Goal: Contribute content: Add original content to the website for others to see

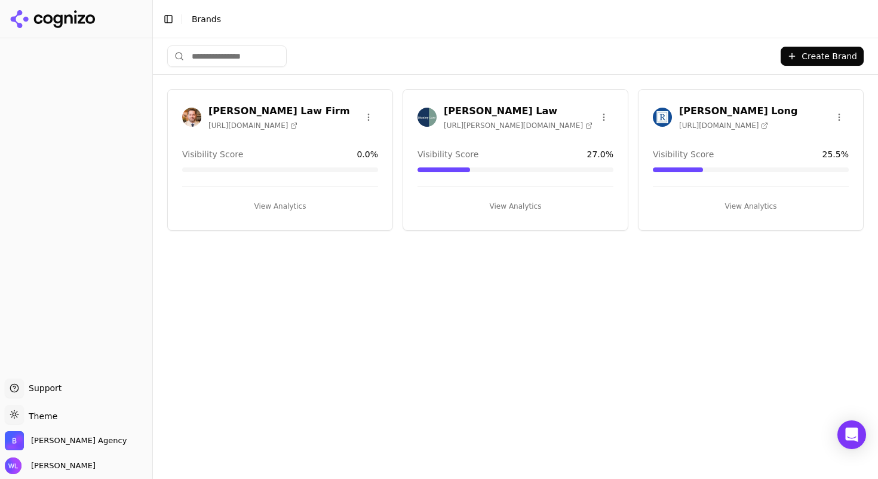
click at [755, 204] on button "View Analytics" at bounding box center [751, 206] width 196 height 19
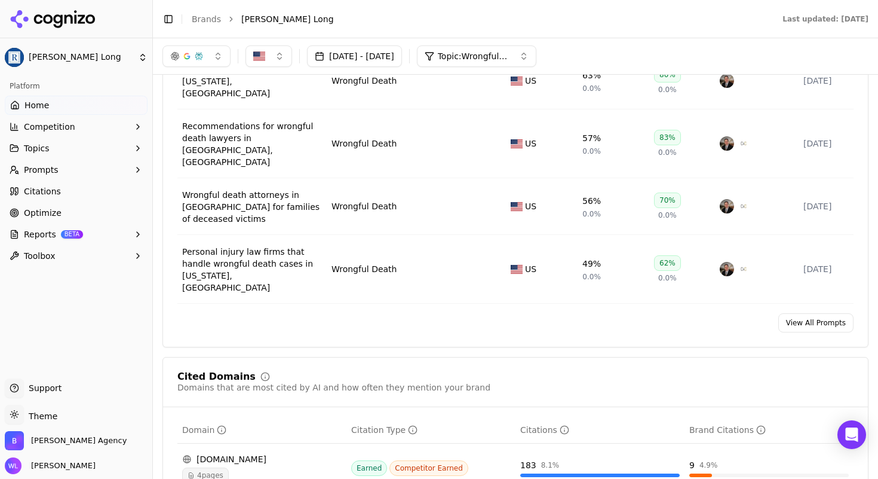
scroll to position [934, 0]
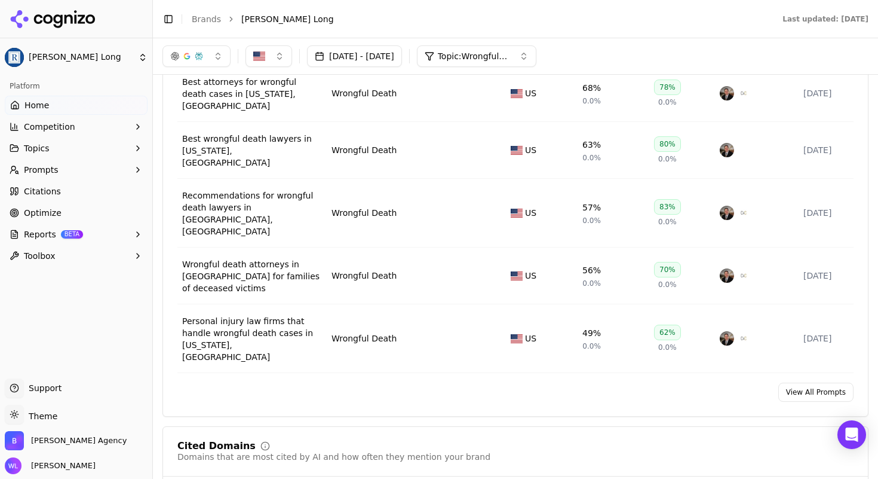
click at [813, 382] on link "View All Prompts" at bounding box center [816, 391] width 75 height 19
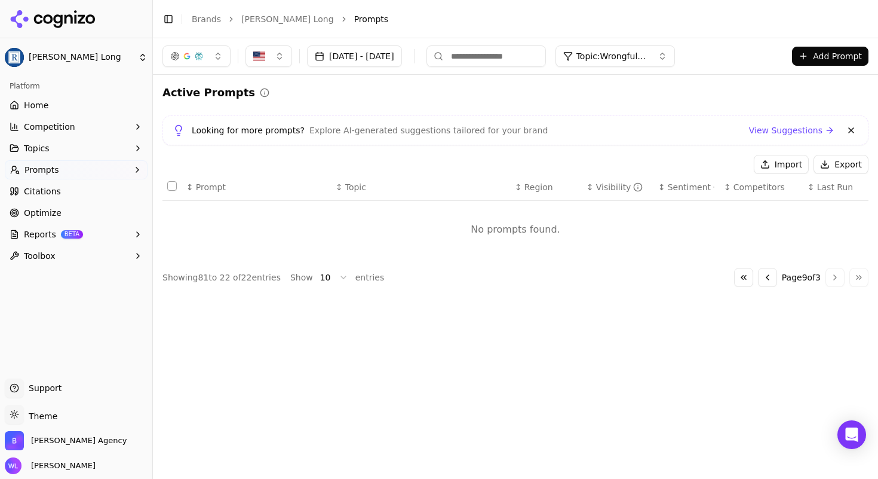
click at [830, 58] on button "Add Prompt" at bounding box center [830, 56] width 76 height 19
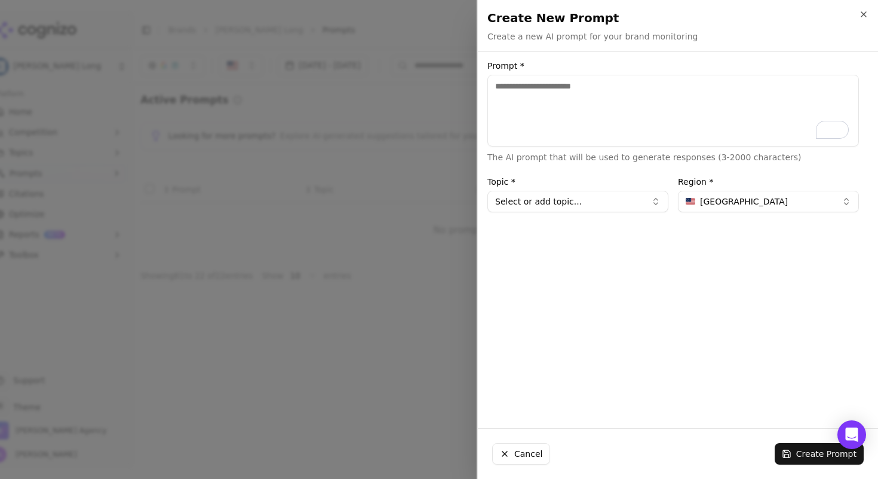
click at [542, 115] on textarea "Prompt *" at bounding box center [674, 111] width 372 height 72
type textarea "**********"
click at [544, 197] on button "Select or add topic..." at bounding box center [578, 202] width 181 height 22
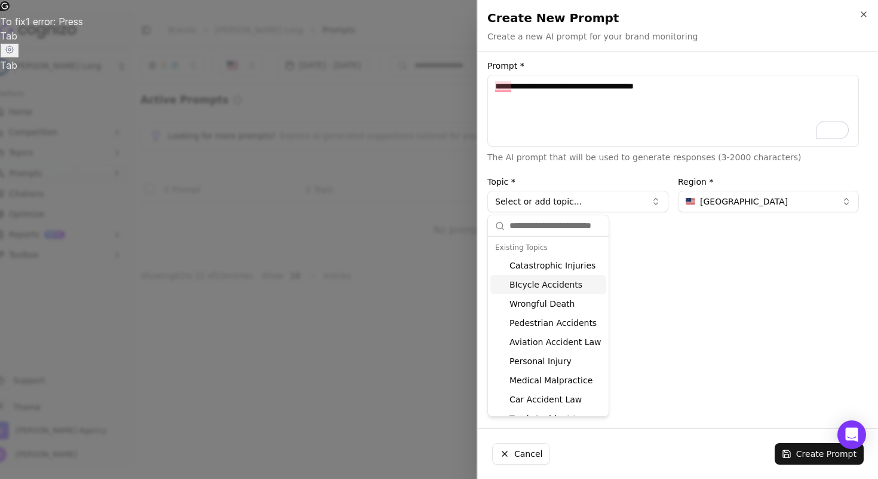
click at [541, 286] on div "BIcycle Accidents" at bounding box center [549, 284] width 116 height 19
type input "**********"
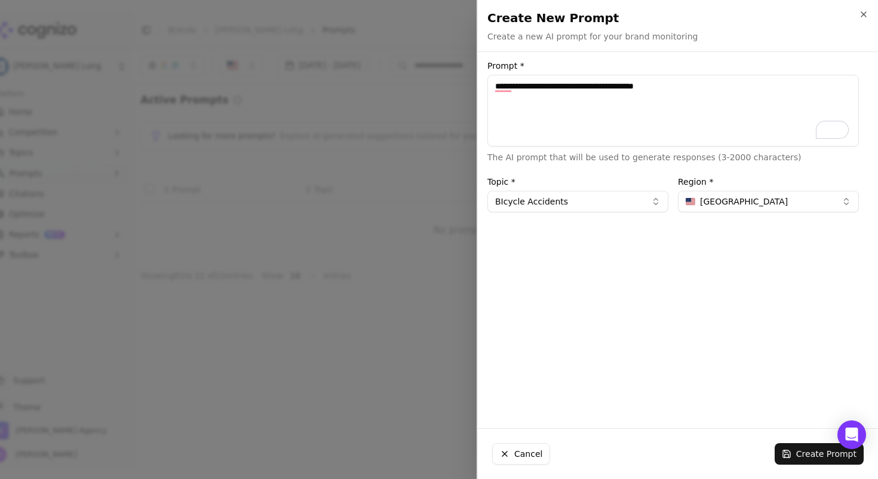
click at [807, 458] on button "Create Prompt" at bounding box center [819, 454] width 89 height 22
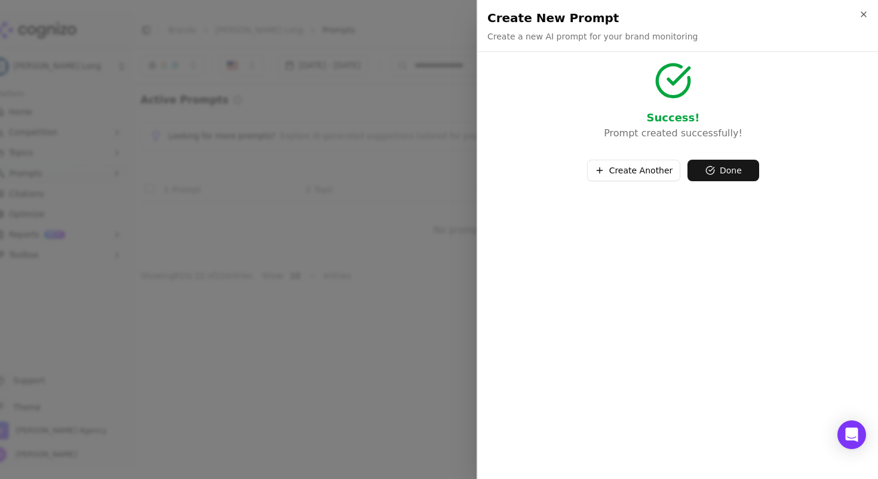
click at [649, 173] on button "Create Another" at bounding box center [634, 171] width 94 height 22
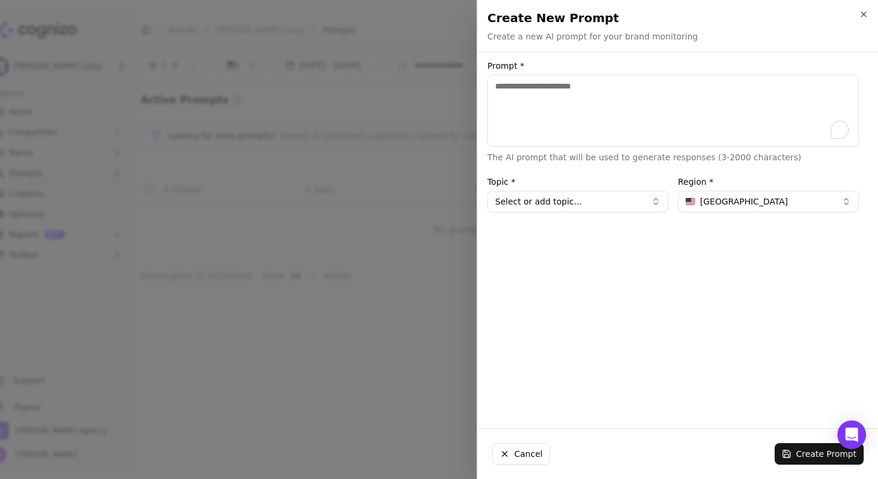
click at [638, 115] on textarea "Prompt *" at bounding box center [674, 111] width 372 height 72
type textarea "**********"
click at [627, 191] on button "Select or add topic..." at bounding box center [578, 202] width 181 height 22
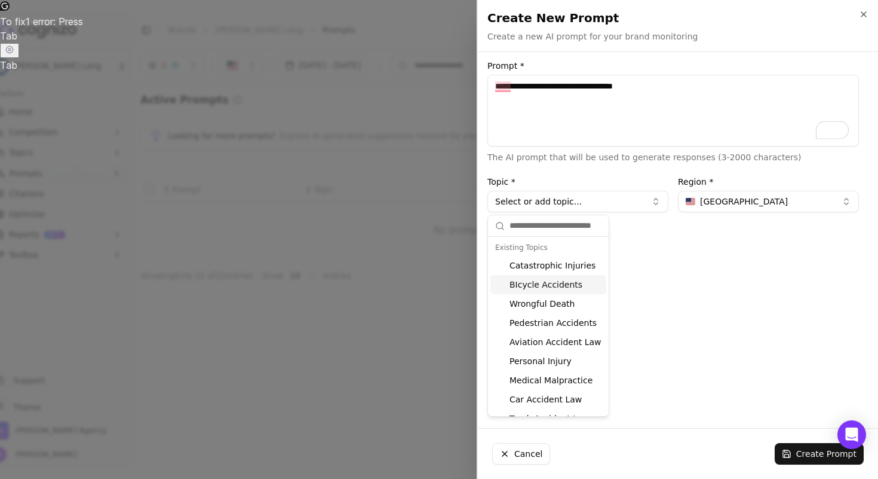
click at [571, 291] on div "BIcycle Accidents" at bounding box center [549, 284] width 116 height 19
type input "**********"
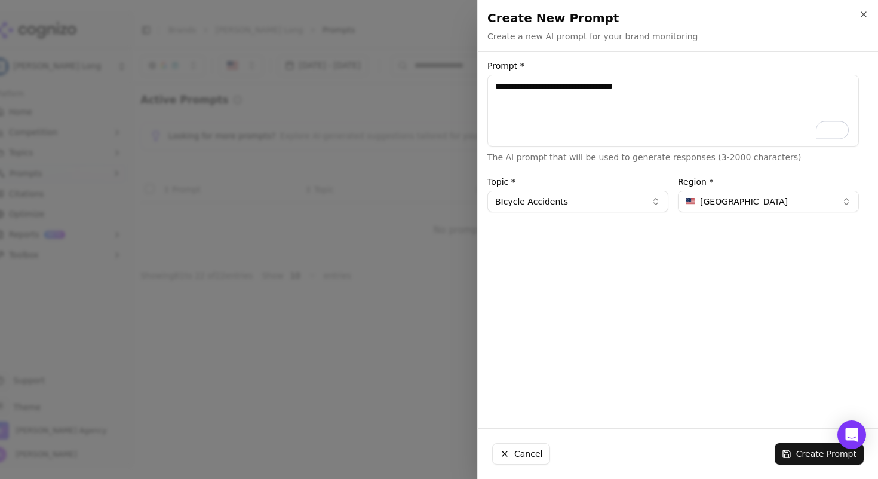
click at [795, 457] on button "Create Prompt" at bounding box center [819, 454] width 89 height 22
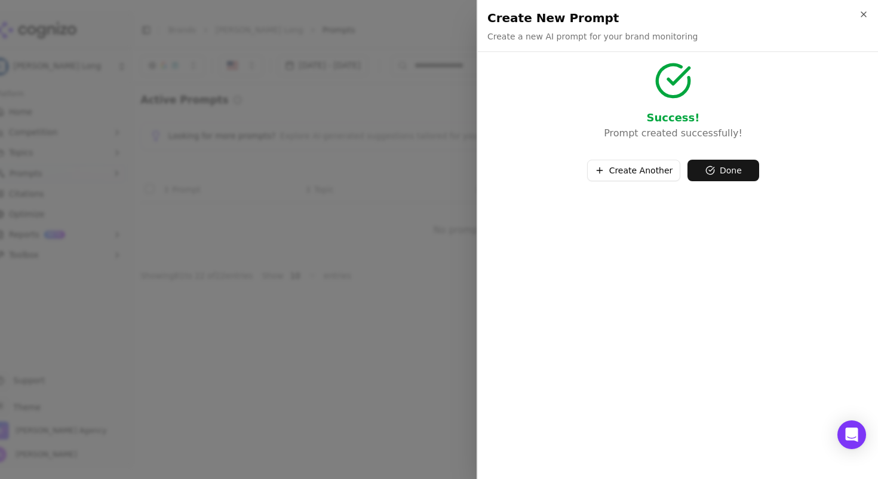
click at [653, 171] on button "Create Another" at bounding box center [634, 171] width 94 height 22
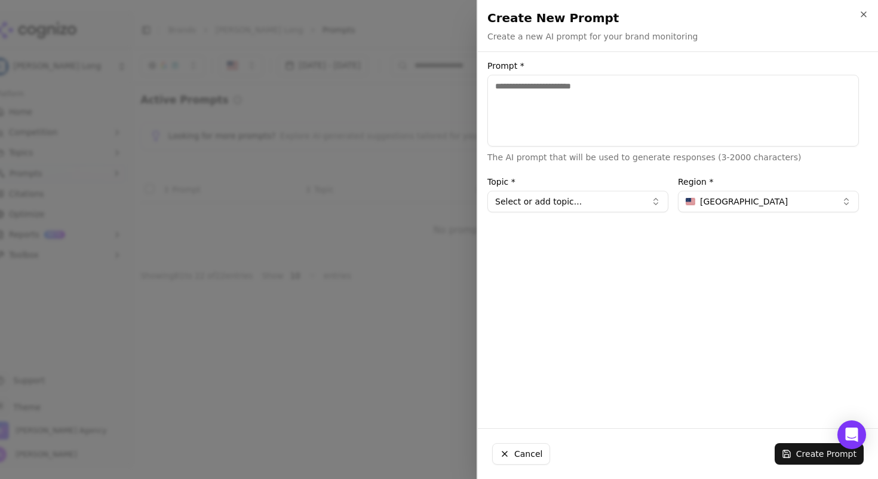
click at [535, 97] on textarea "Prompt *" at bounding box center [674, 111] width 372 height 72
type textarea "**********"
click at [601, 203] on button "Select or add topic..." at bounding box center [578, 202] width 181 height 22
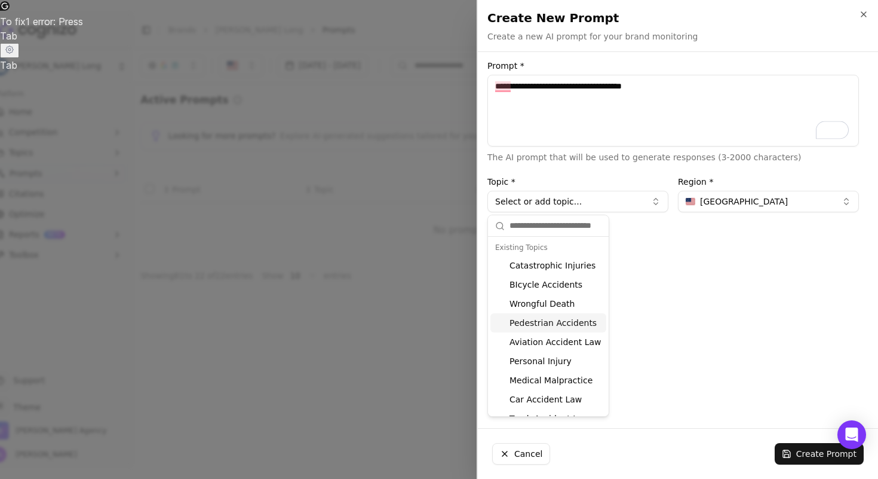
click at [559, 321] on div "Pedestrian Accidents" at bounding box center [549, 322] width 116 height 19
type input "**********"
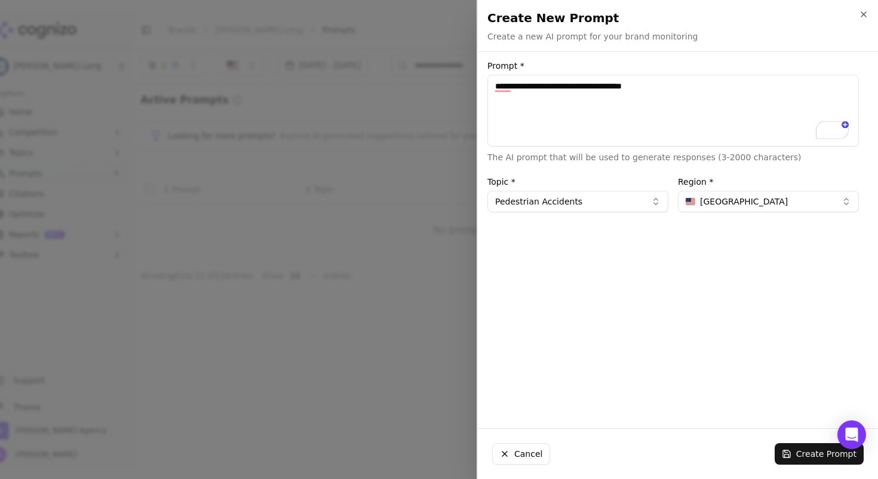
click at [791, 457] on button "Create Prompt" at bounding box center [819, 454] width 89 height 22
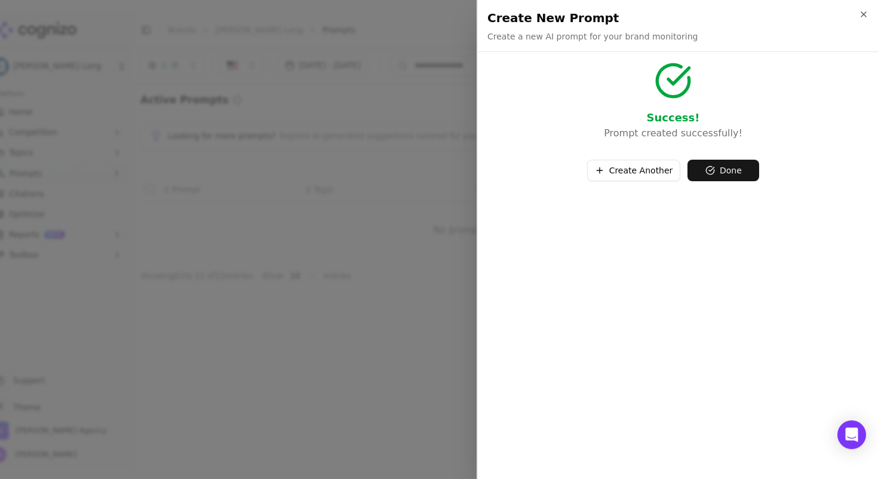
click at [737, 174] on button "Done" at bounding box center [724, 171] width 72 height 22
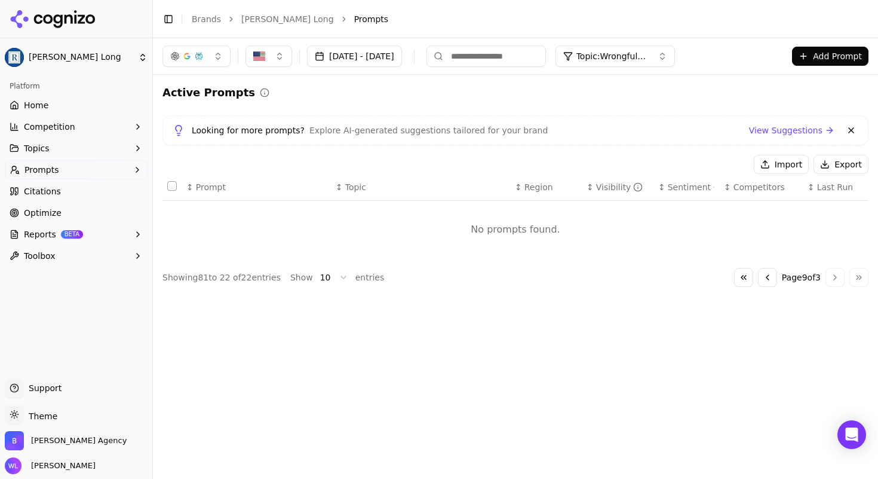
click at [648, 51] on span "Topic: Wrongful Death" at bounding box center [613, 56] width 72 height 12
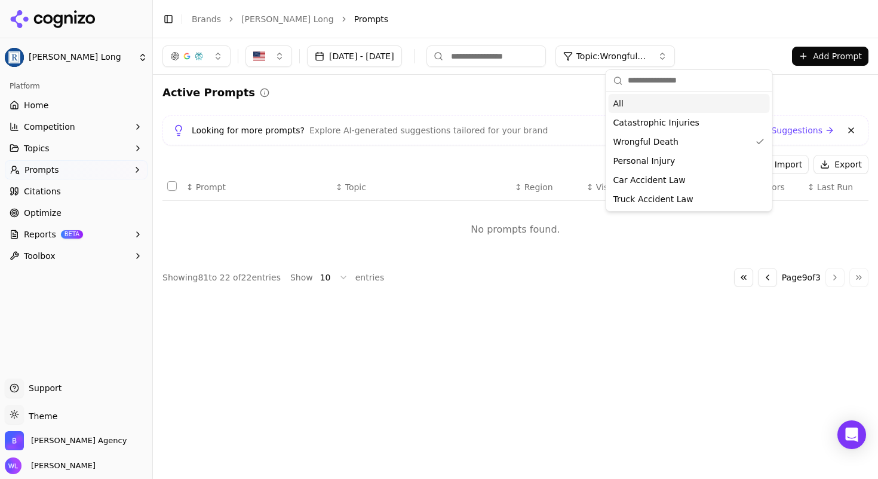
click at [664, 105] on div "All" at bounding box center [689, 103] width 161 height 19
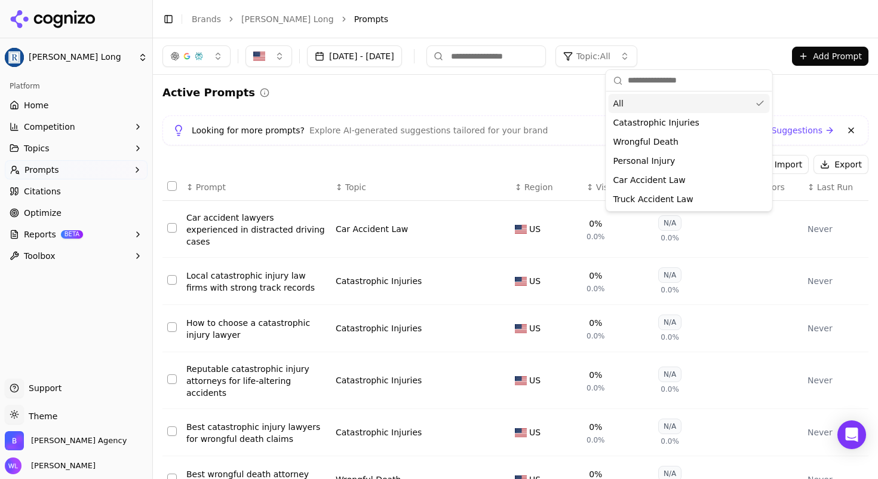
click at [755, 31] on header "Toggle Sidebar Brands [PERSON_NAME] Long Prompts" at bounding box center [515, 19] width 725 height 38
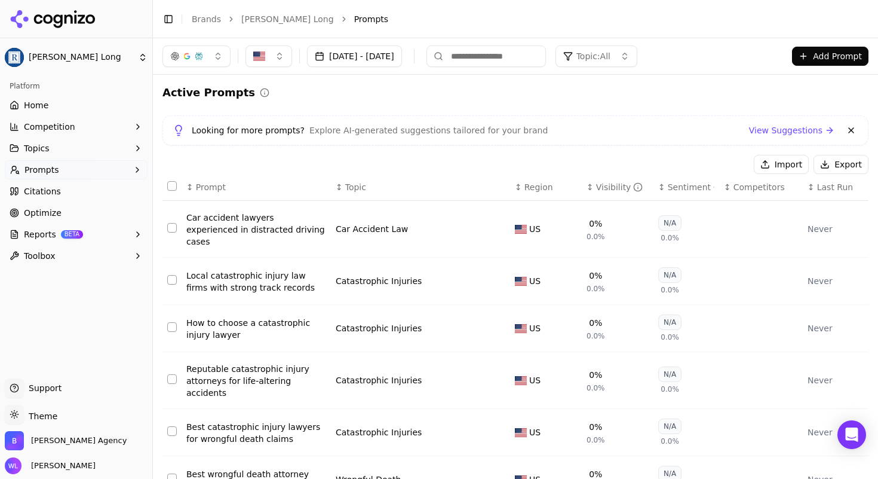
click at [601, 97] on div "Active Prompts" at bounding box center [516, 92] width 706 height 17
click at [105, 109] on link "Home" at bounding box center [76, 105] width 143 height 19
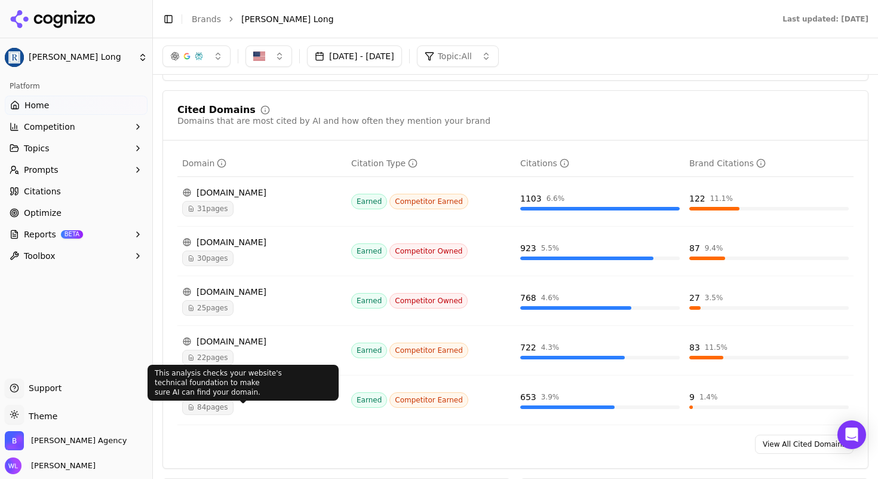
scroll to position [1236, 0]
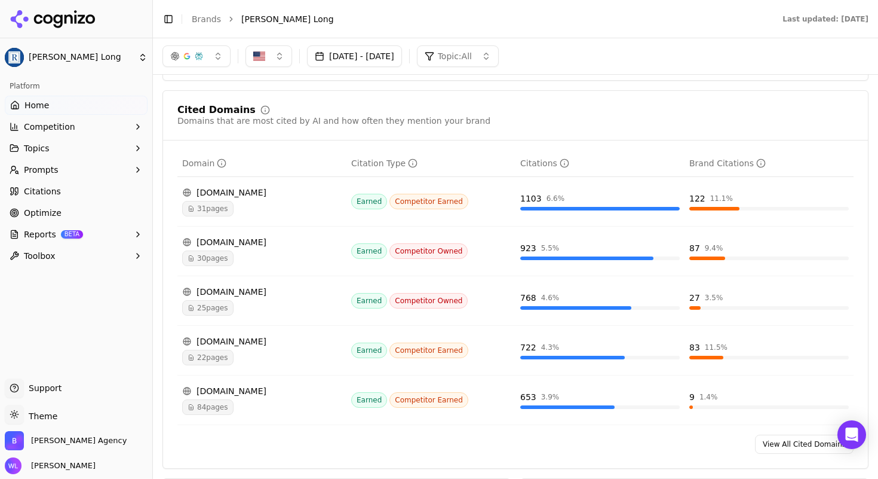
click at [19, 234] on icon "button" at bounding box center [15, 234] width 10 height 10
click at [35, 247] on span "PDF" at bounding box center [77, 253] width 104 height 12
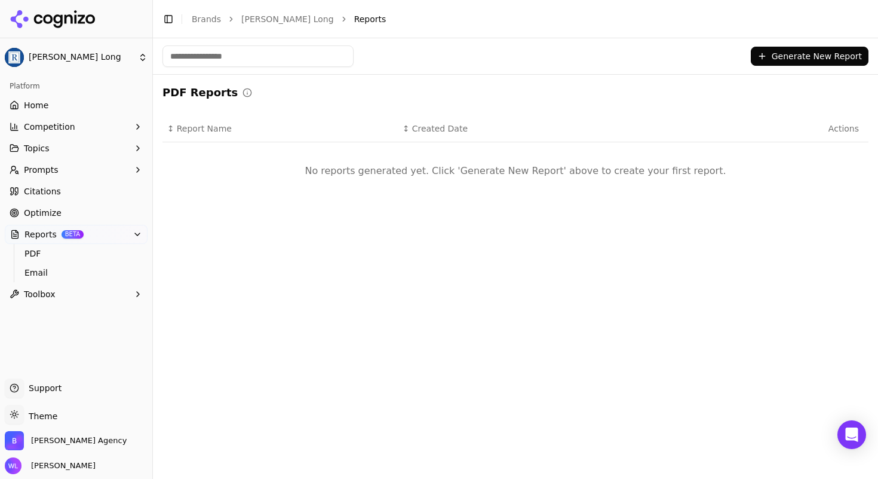
click at [804, 51] on button "Generate New Report" at bounding box center [810, 56] width 118 height 19
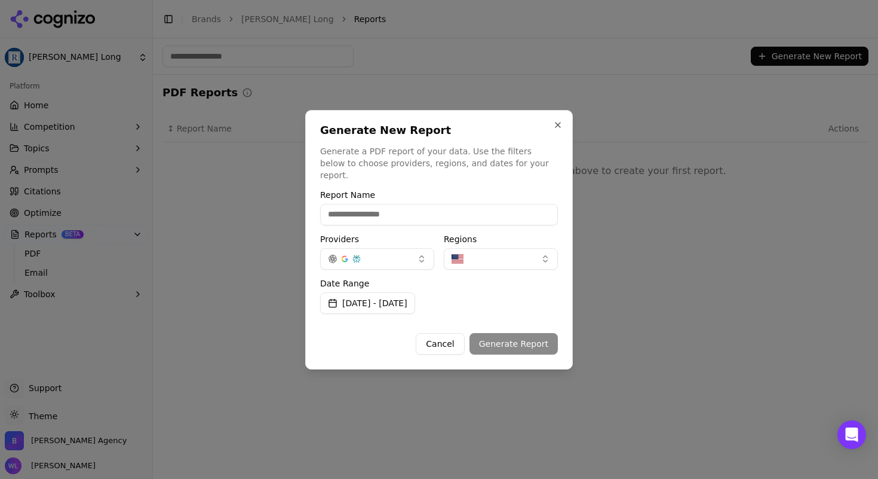
click at [451, 338] on button "Cancel" at bounding box center [440, 344] width 48 height 22
